Goal: Task Accomplishment & Management: Manage account settings

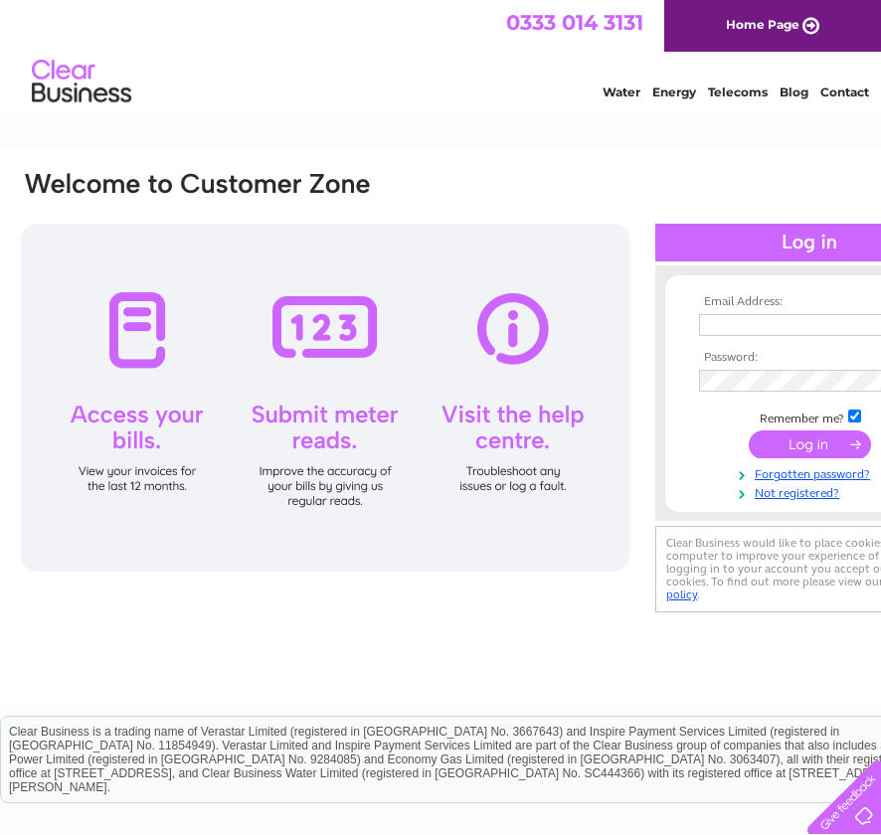
type input "office@westhillgolfclub.co.uk"
click at [719, 237] on div at bounding box center [809, 243] width 308 height 38
click at [821, 442] on input "submit" at bounding box center [809, 444] width 122 height 28
click at [852, 437] on input "submit" at bounding box center [809, 444] width 122 height 28
click at [824, 446] on input "submit" at bounding box center [809, 444] width 122 height 28
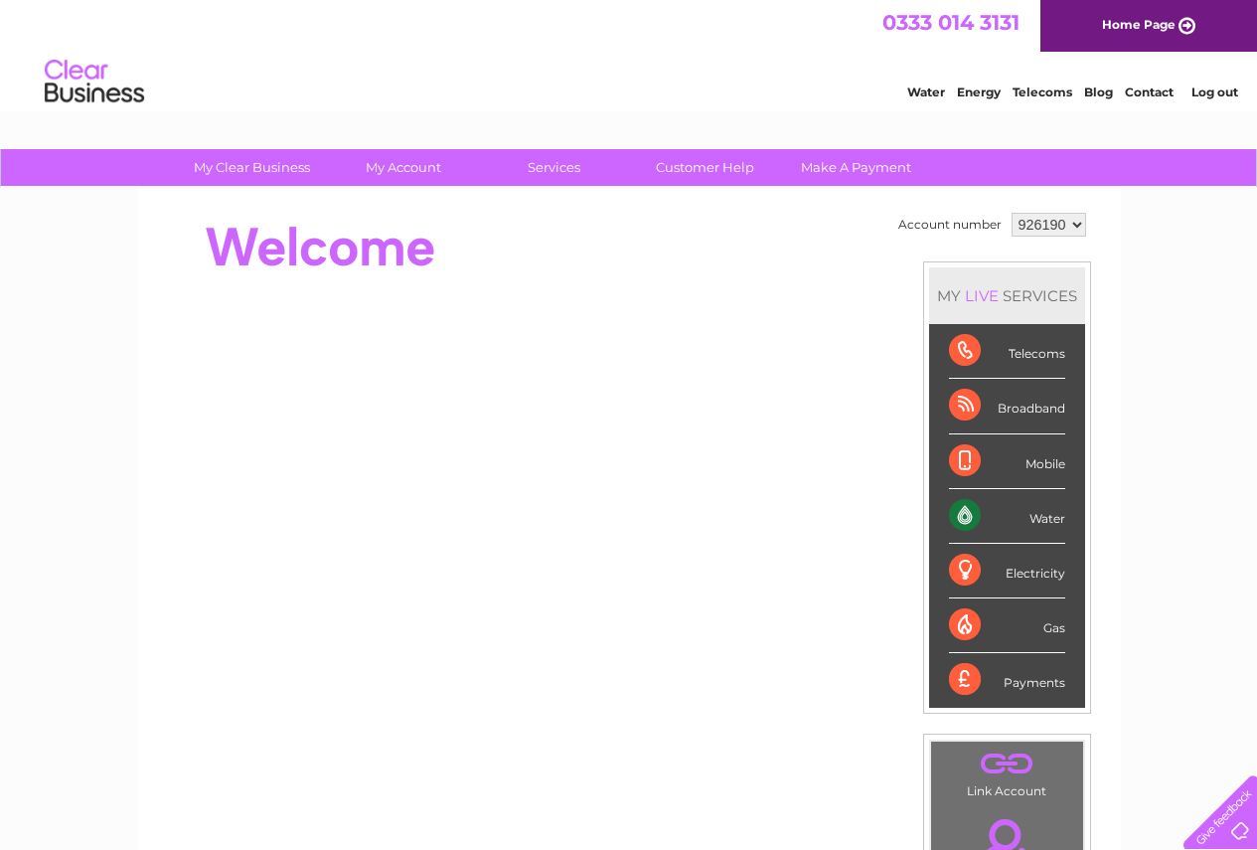
click at [880, 523] on div "Water" at bounding box center [1007, 516] width 116 height 55
click at [880, 521] on div "Water" at bounding box center [1007, 516] width 116 height 55
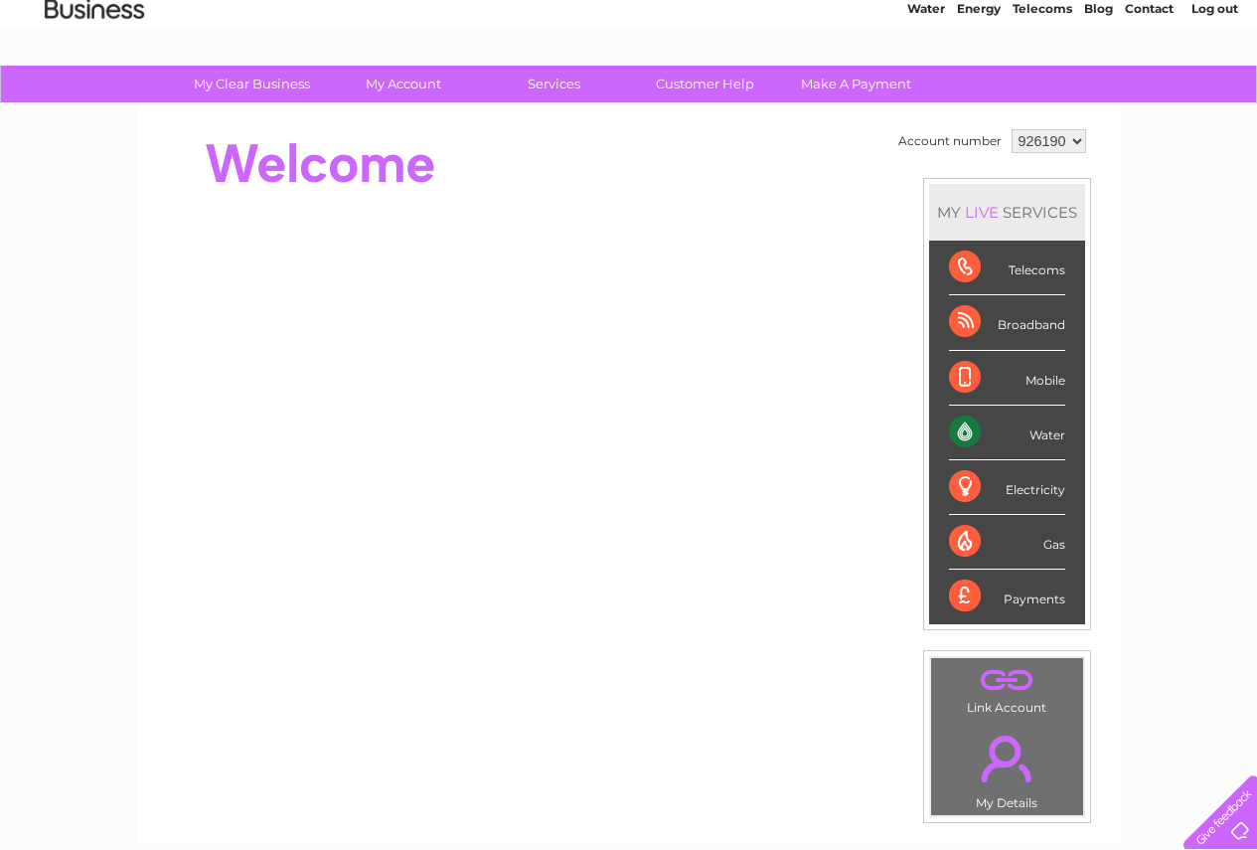
scroll to position [199, 0]
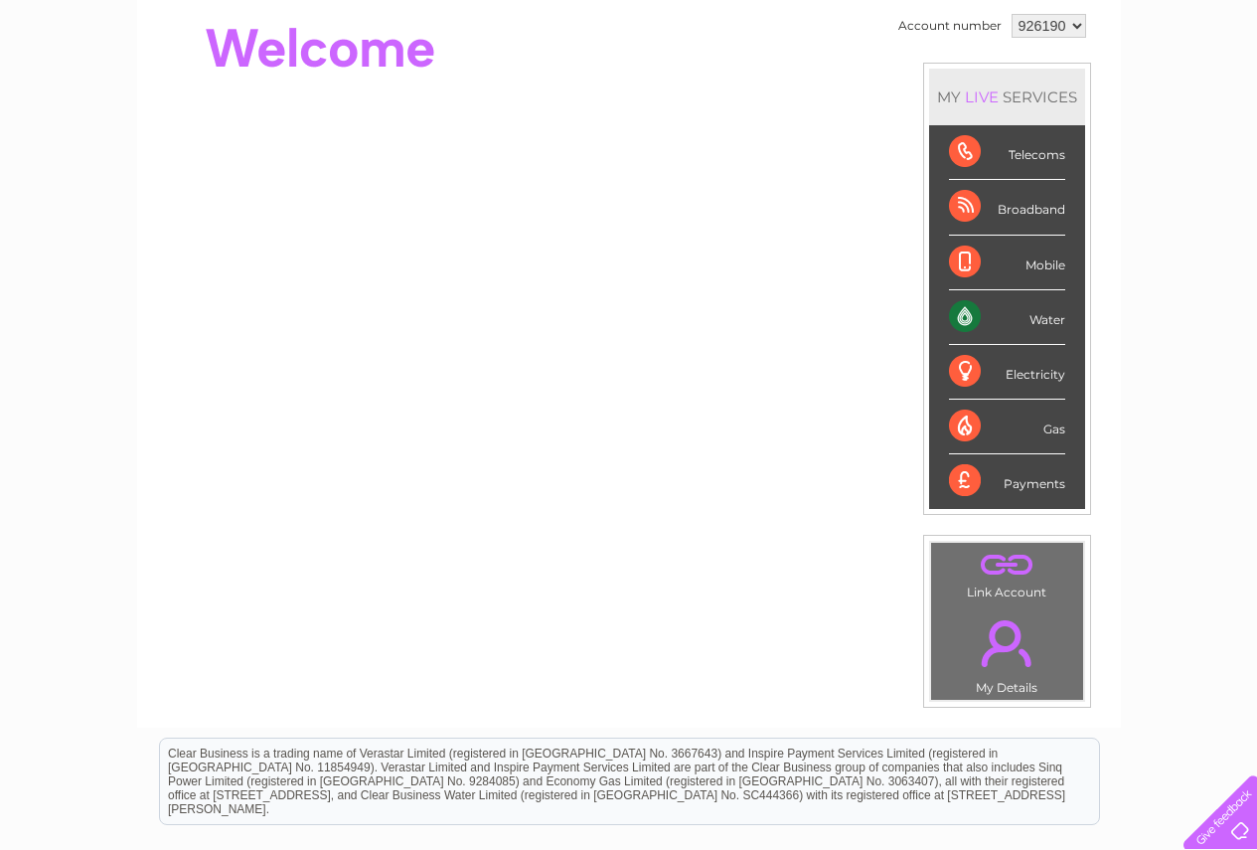
click at [880, 312] on div "Water" at bounding box center [1007, 317] width 116 height 55
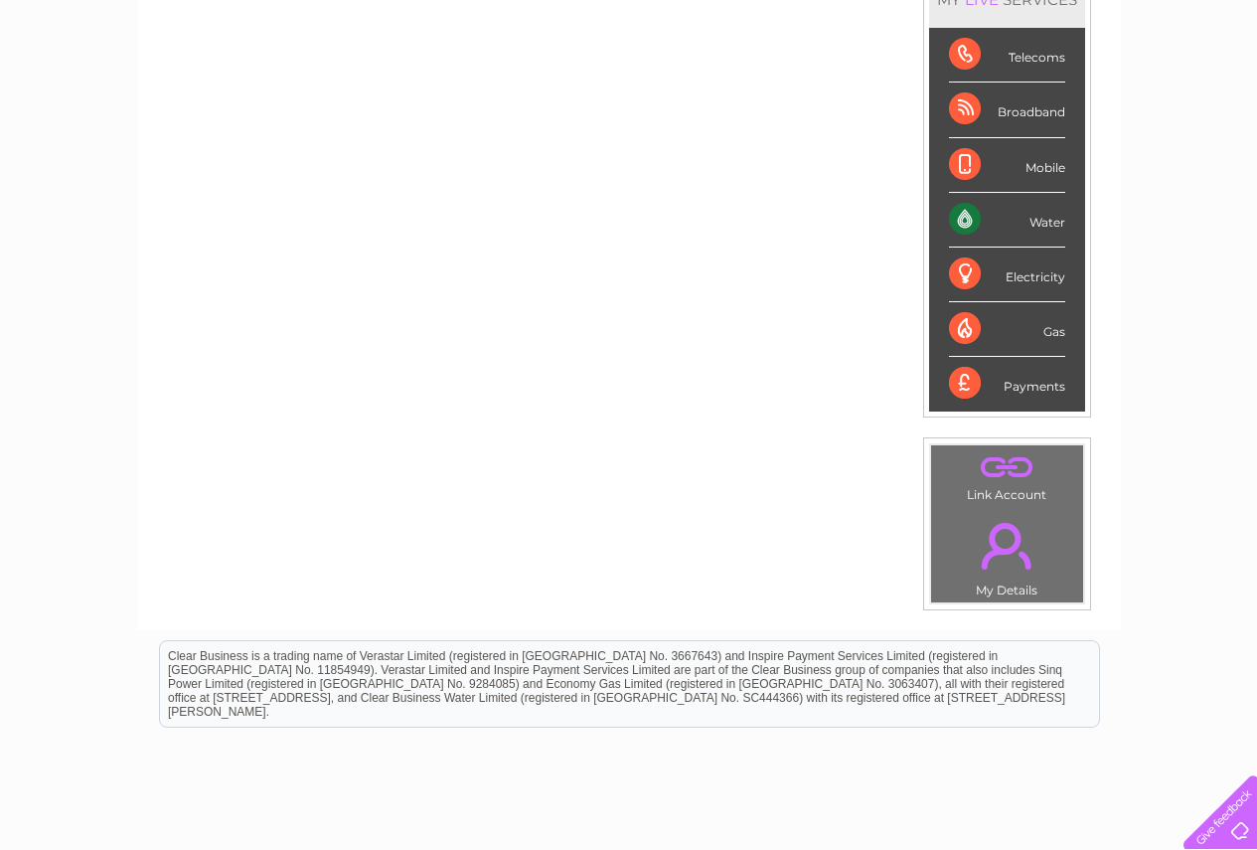
scroll to position [298, 0]
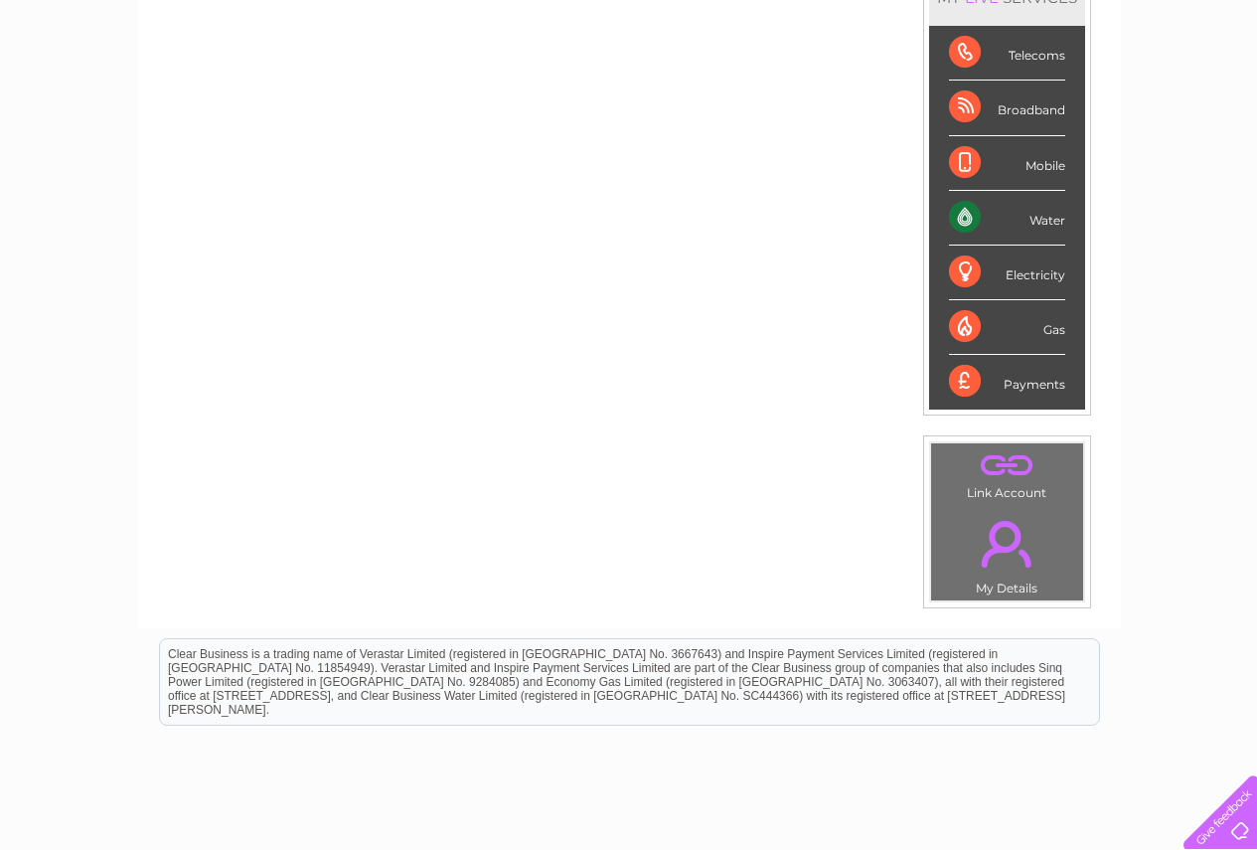
click at [880, 59] on div "Telecoms" at bounding box center [1007, 53] width 116 height 55
click at [880, 106] on div "Broadband" at bounding box center [1007, 108] width 116 height 55
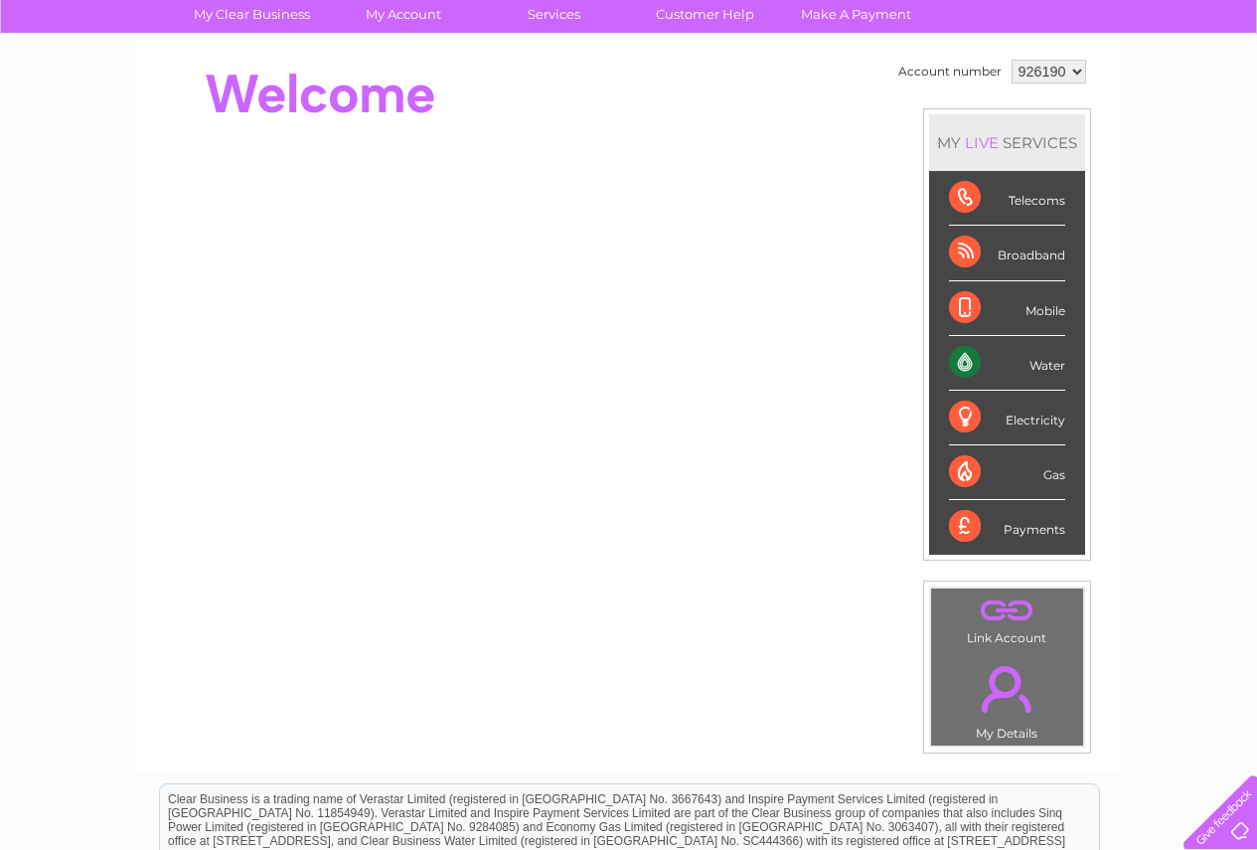
scroll to position [0, 0]
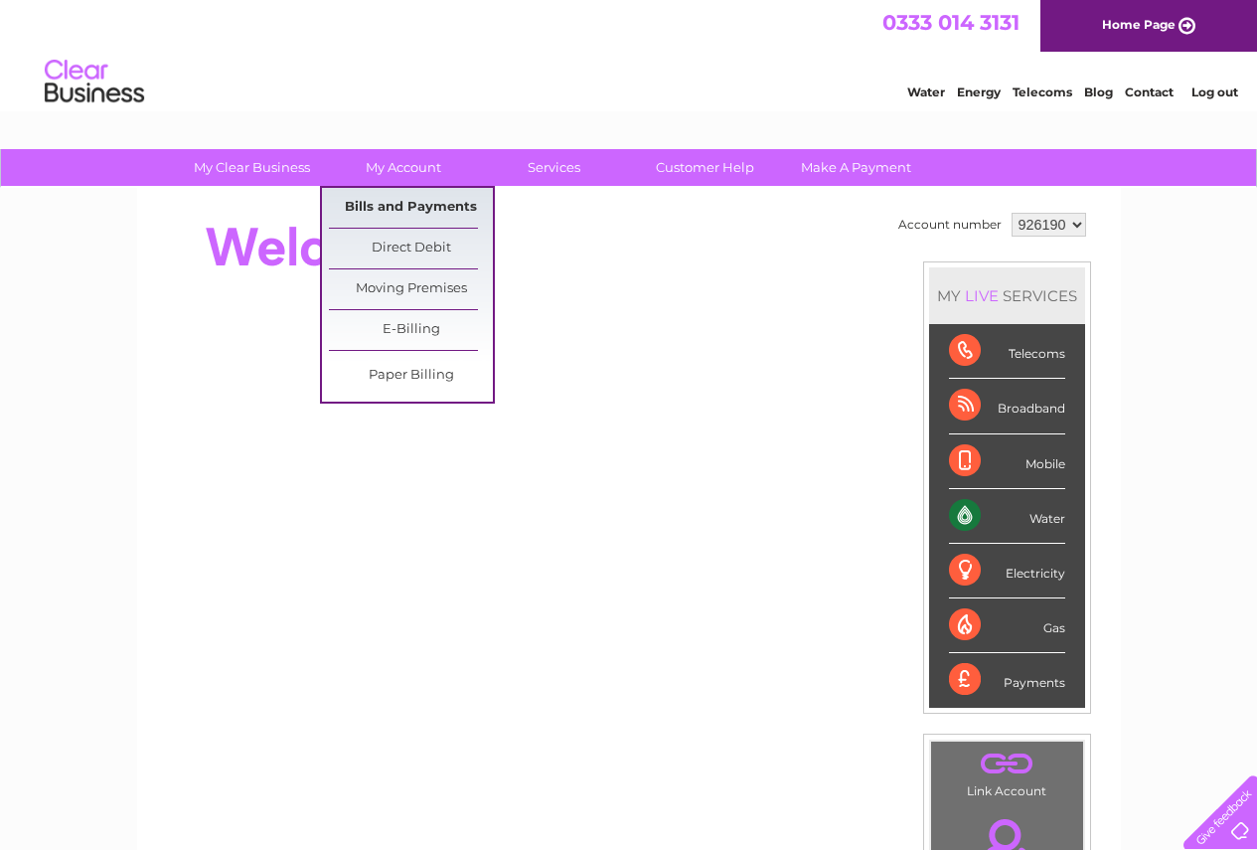
click at [417, 207] on link "Bills and Payments" at bounding box center [411, 208] width 164 height 40
click at [380, 207] on link "Bills and Payments" at bounding box center [411, 208] width 164 height 40
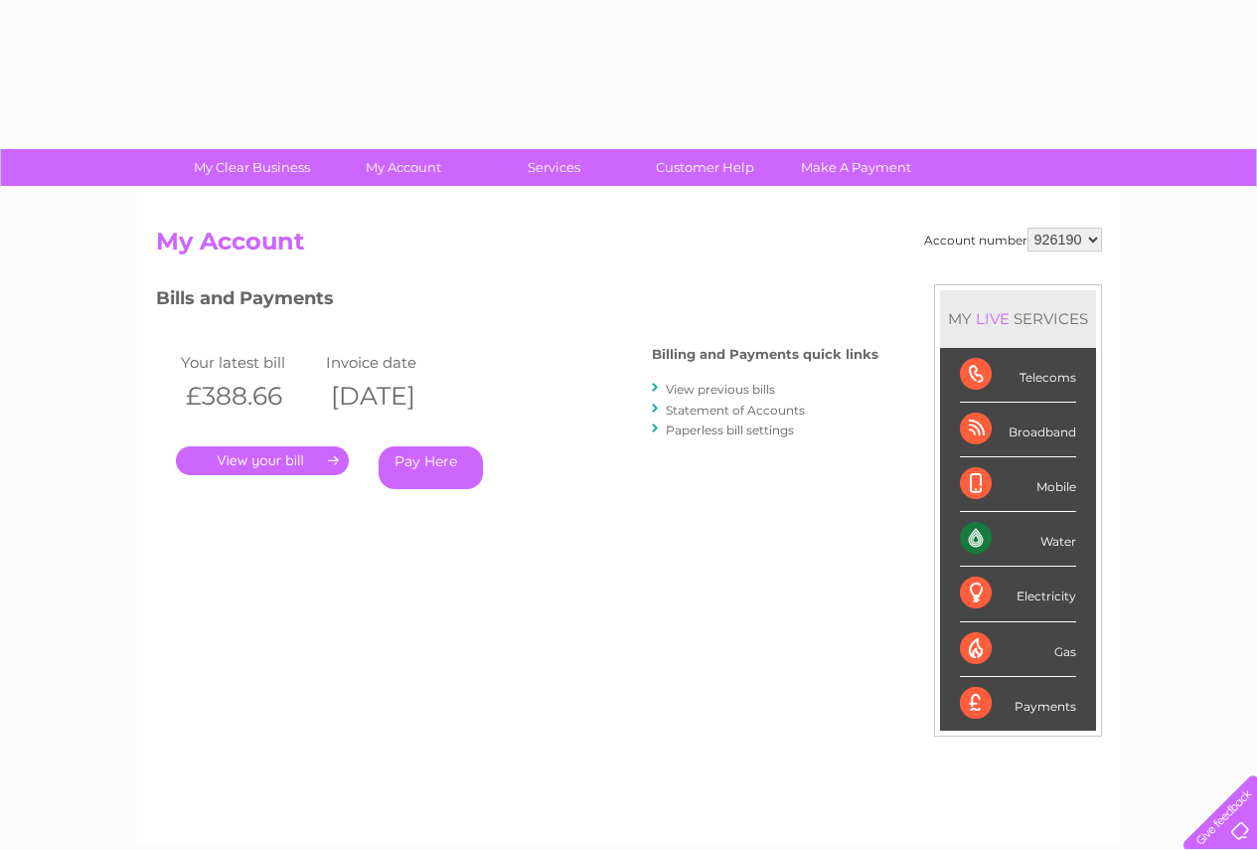
click at [284, 458] on link "." at bounding box center [262, 460] width 173 height 29
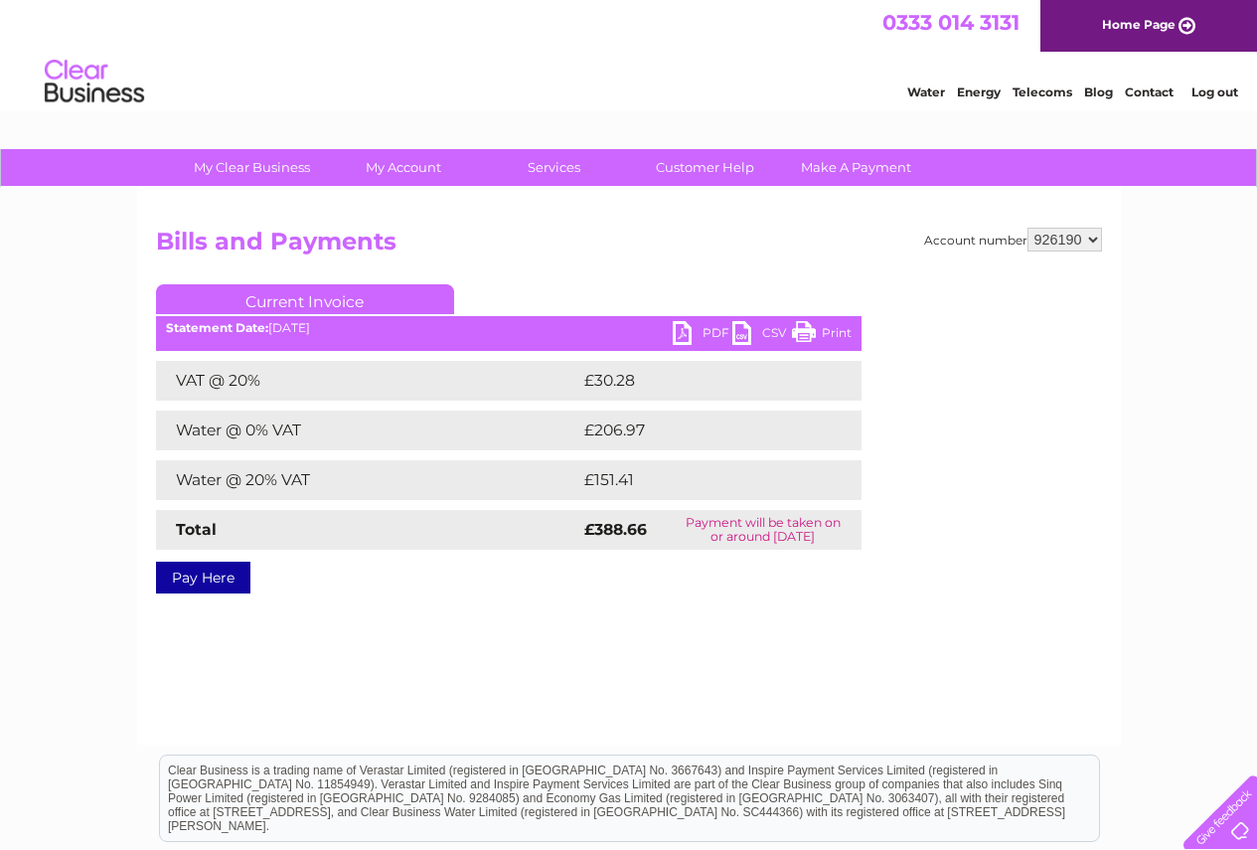
click at [688, 342] on link "PDF" at bounding box center [703, 335] width 60 height 29
